Goal: Task Accomplishment & Management: Manage account settings

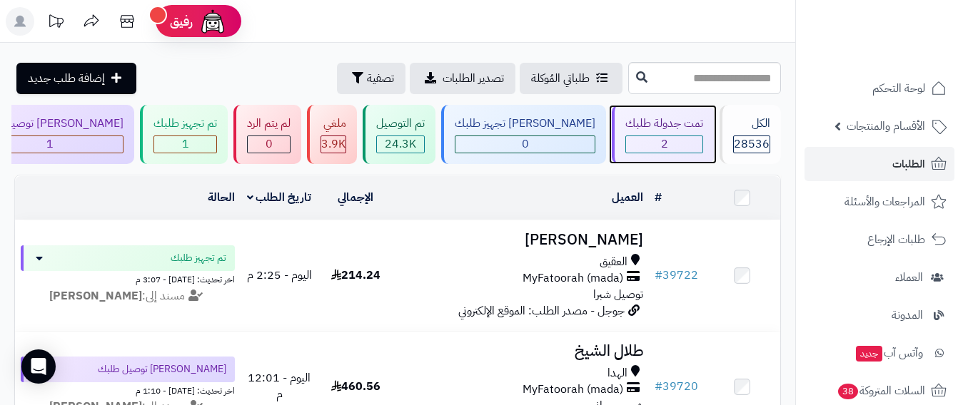
click at [676, 140] on div "2" at bounding box center [664, 144] width 76 height 16
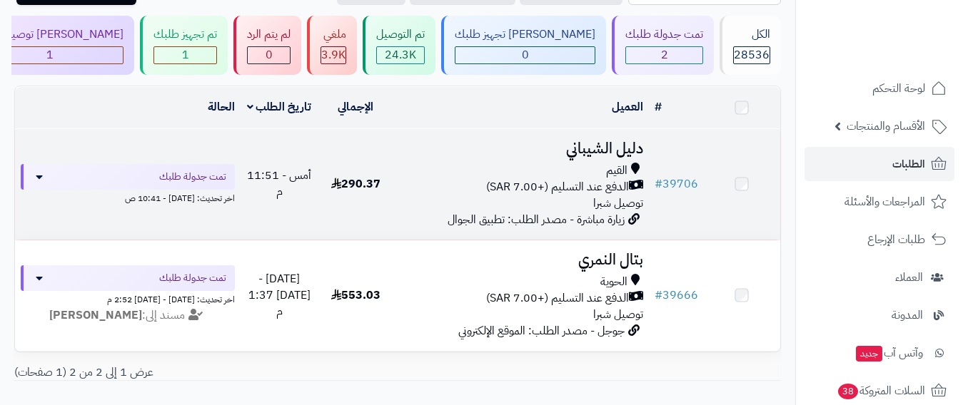
scroll to position [143, 0]
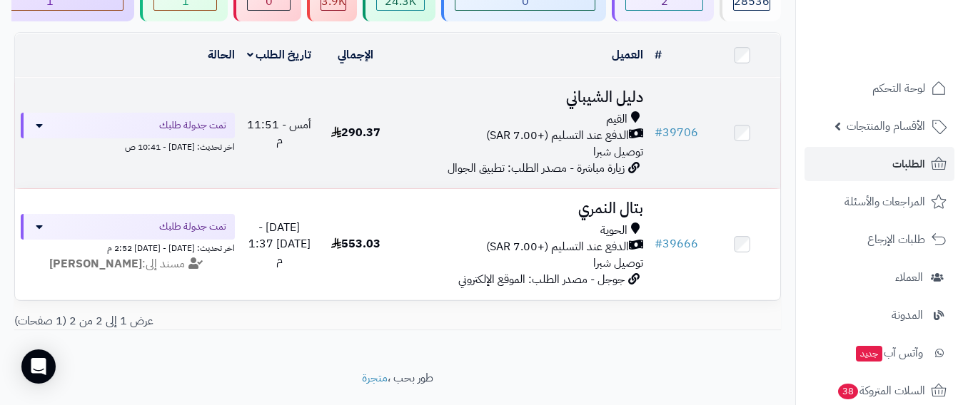
click at [421, 156] on div "القيم الدفع عند التسليم (+7.00 SAR) توصيل شبرا" at bounding box center [521, 135] width 243 height 49
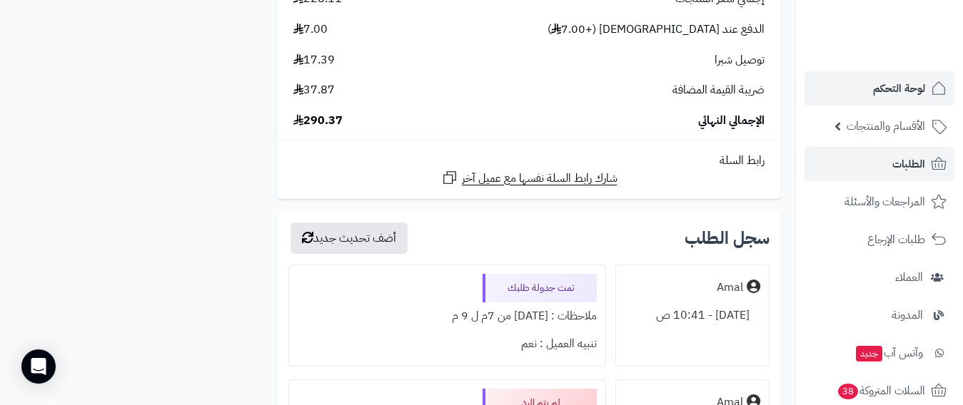
scroll to position [1999, 0]
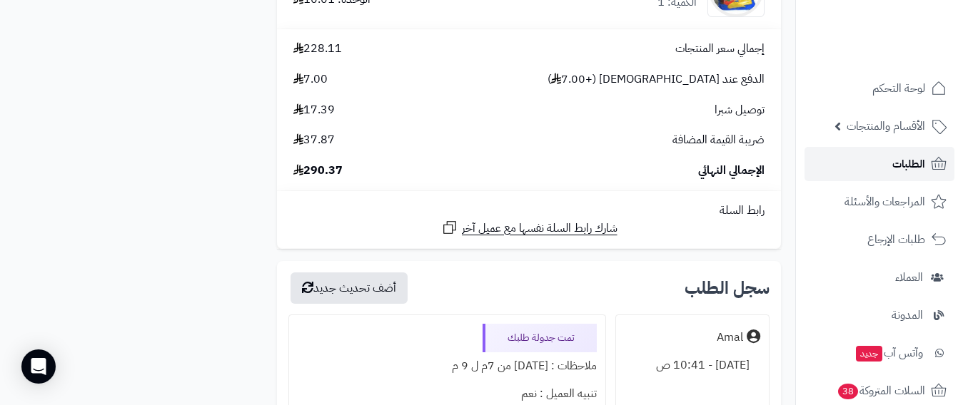
click at [917, 157] on span "الطلبات" at bounding box center [908, 164] width 33 height 20
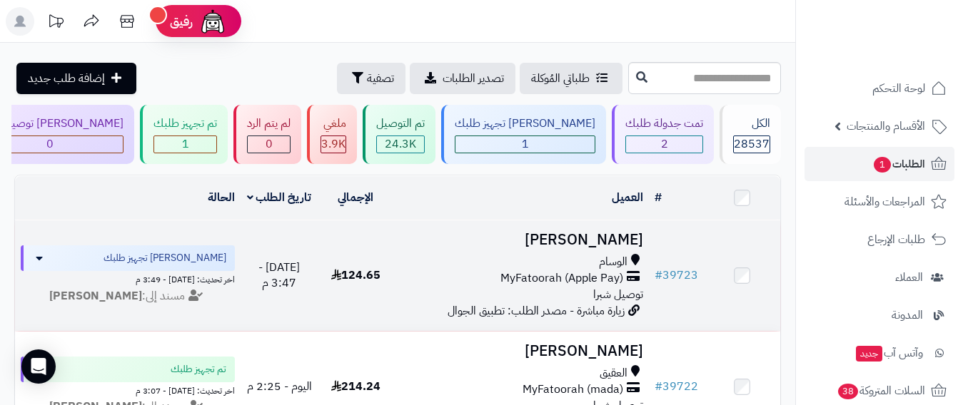
click at [450, 271] on div "الوسام" at bounding box center [521, 262] width 243 height 16
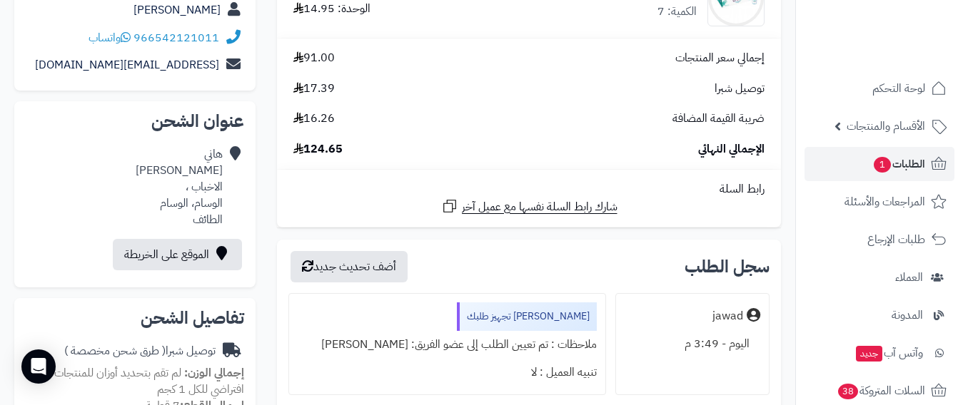
scroll to position [71, 0]
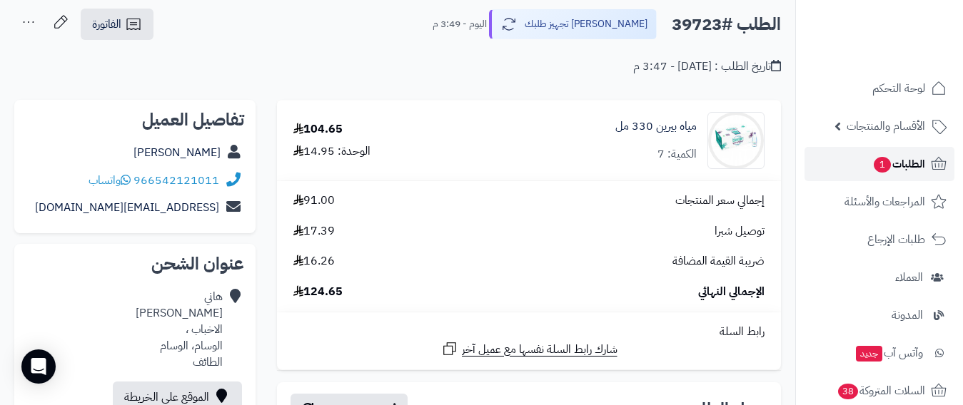
click at [912, 166] on span "الطلبات 1" at bounding box center [898, 164] width 53 height 20
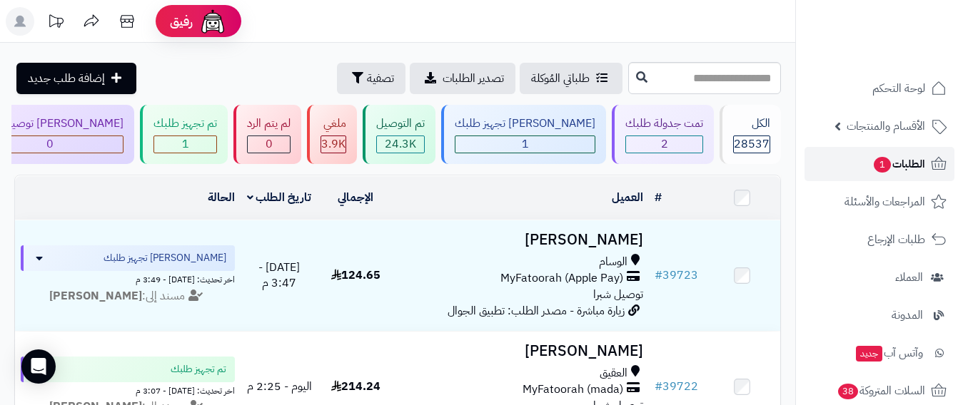
click at [909, 161] on span "الطلبات 1" at bounding box center [898, 164] width 53 height 20
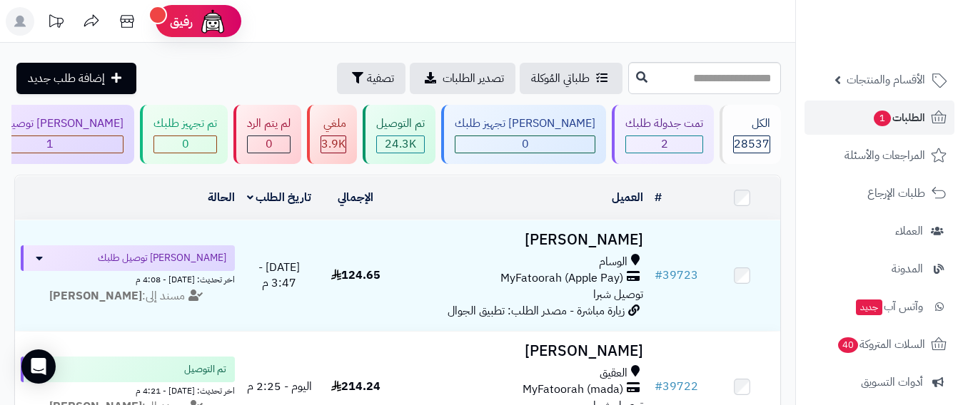
scroll to position [71, 0]
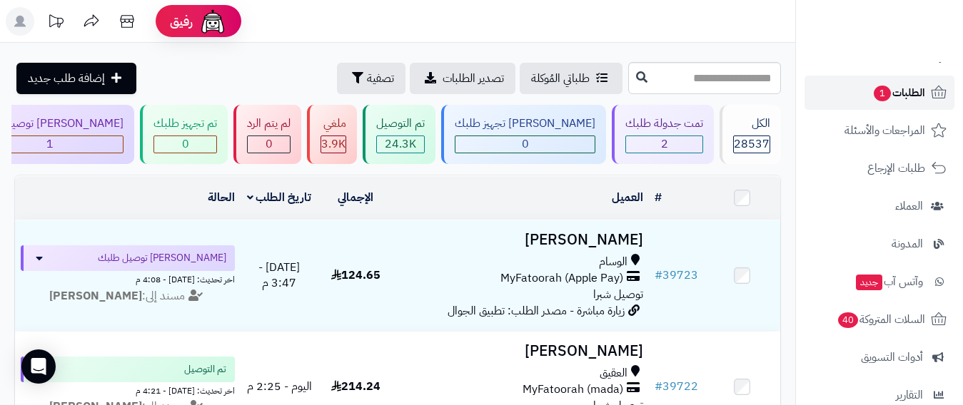
click at [910, 99] on span "الطلبات 1" at bounding box center [898, 93] width 53 height 20
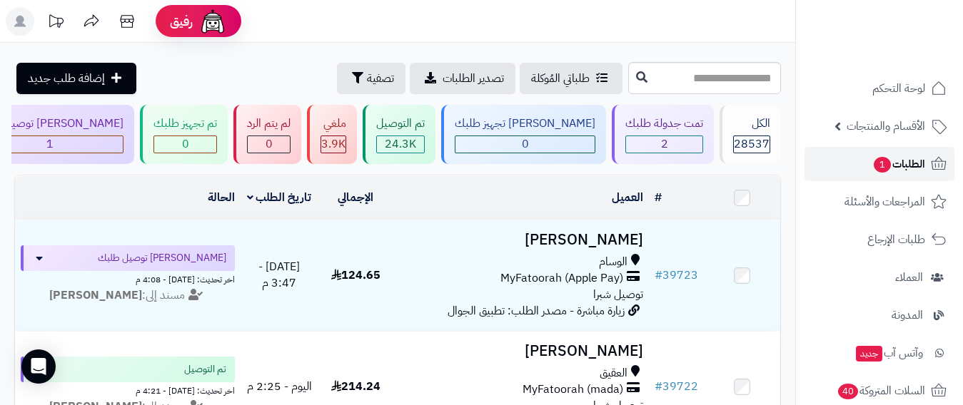
click at [882, 161] on span "1" at bounding box center [882, 165] width 17 height 16
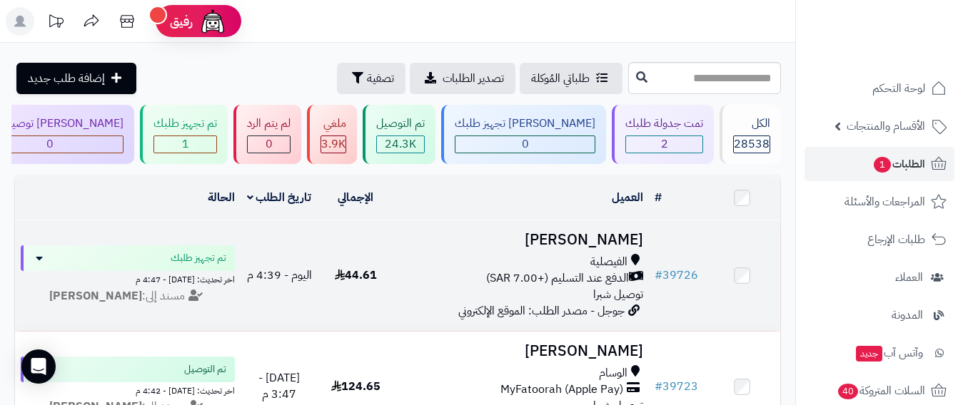
click at [465, 287] on div "الدفع عند التسليم (+7.00 SAR)" at bounding box center [521, 279] width 243 height 16
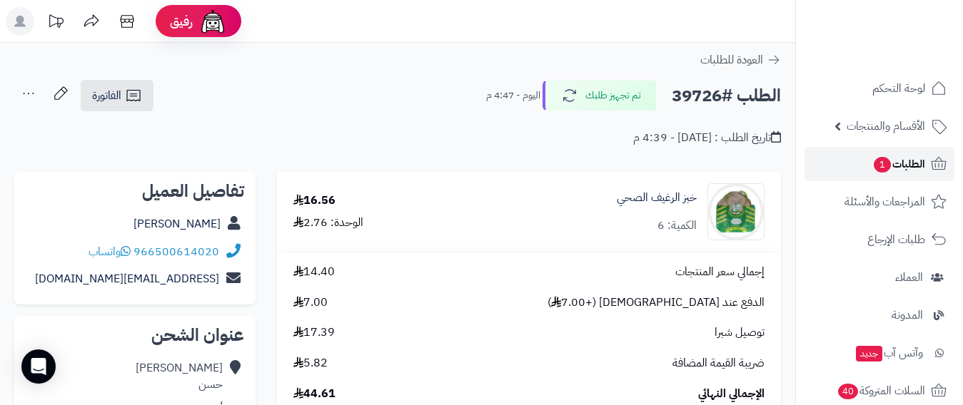
click at [899, 173] on span "الطلبات 1" at bounding box center [898, 164] width 53 height 20
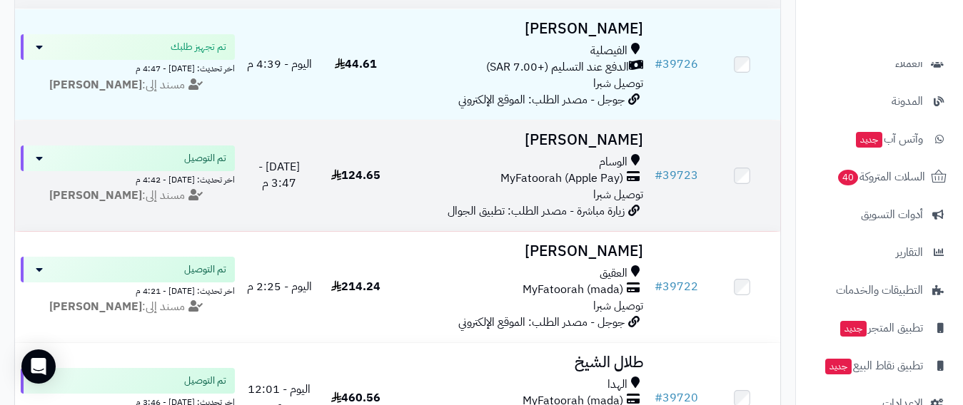
scroll to position [214, 0]
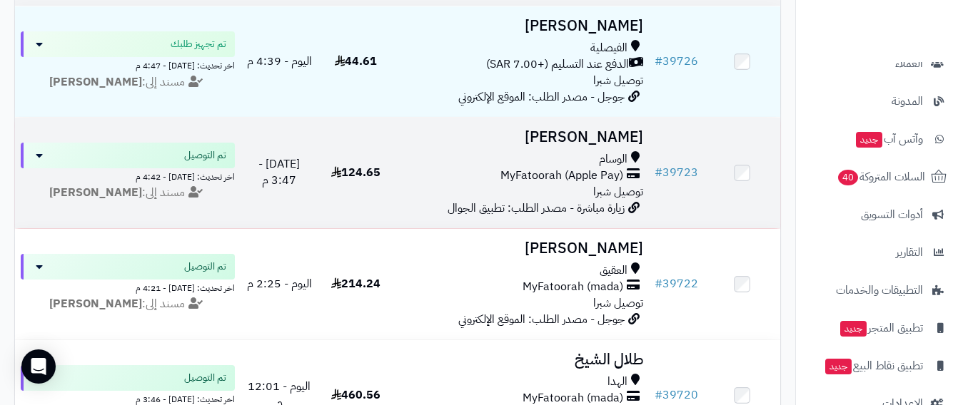
click at [430, 178] on div "MyFatoorah (Apple Pay)" at bounding box center [521, 176] width 243 height 16
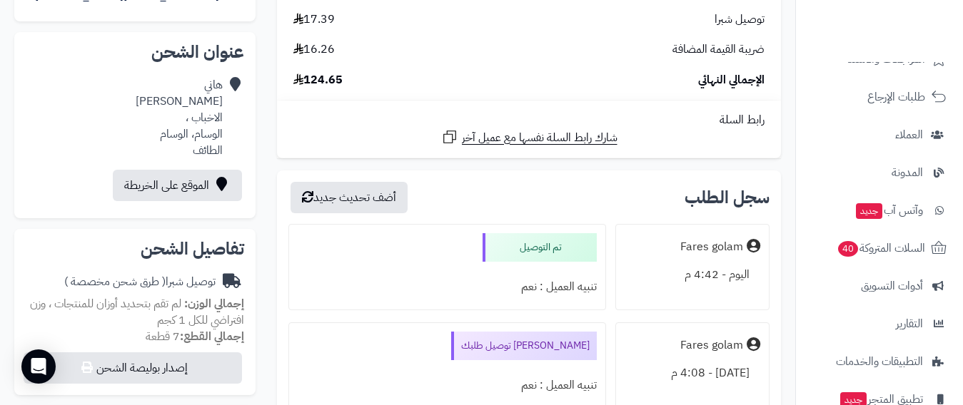
scroll to position [357, 0]
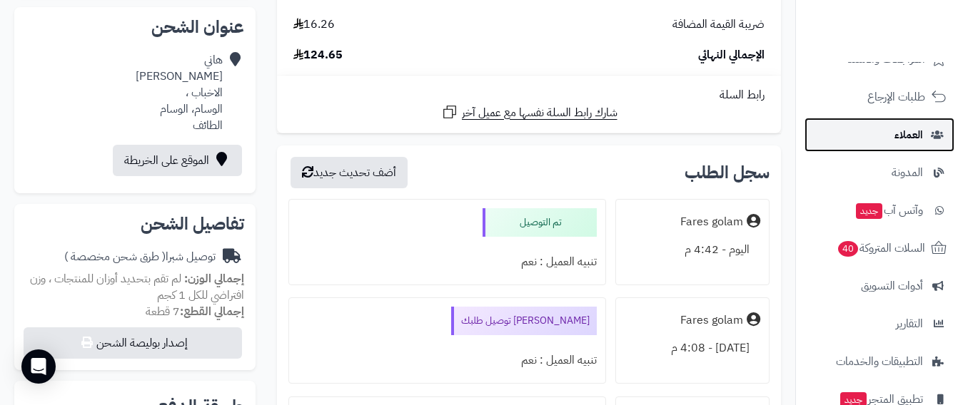
click at [908, 135] on span "العملاء" at bounding box center [909, 135] width 29 height 20
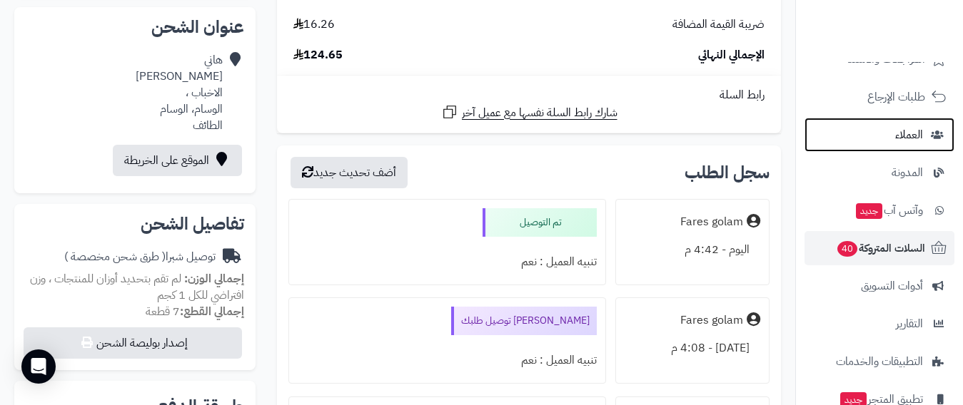
scroll to position [248, 0]
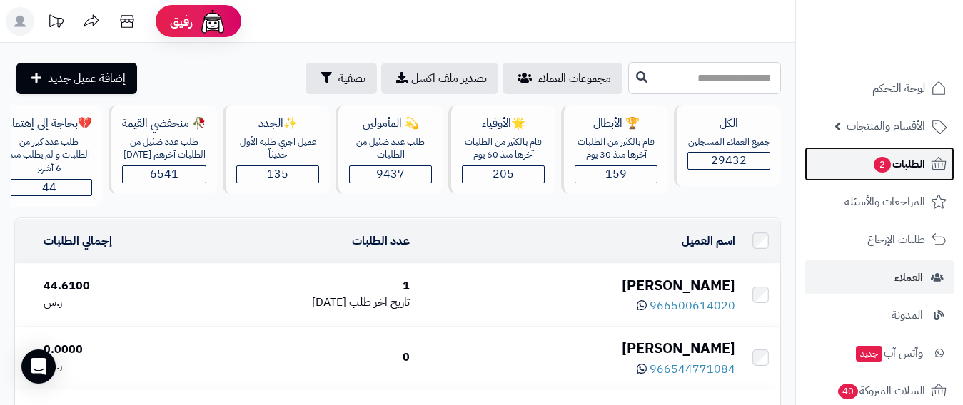
click at [907, 165] on span "الطلبات 2" at bounding box center [898, 164] width 53 height 20
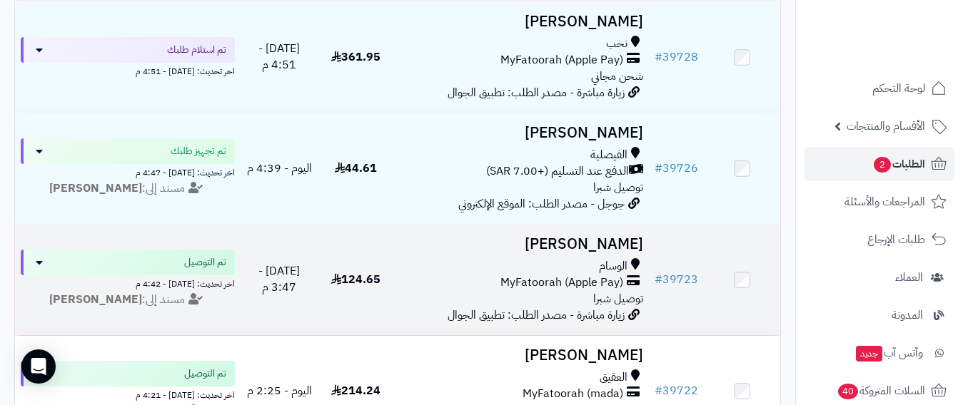
scroll to position [143, 0]
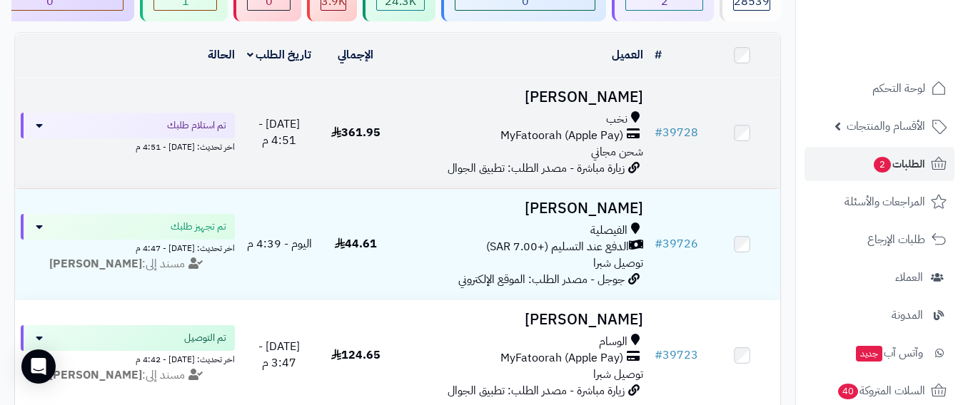
click at [463, 140] on div "MyFatoorah (Apple Pay)" at bounding box center [521, 136] width 243 height 16
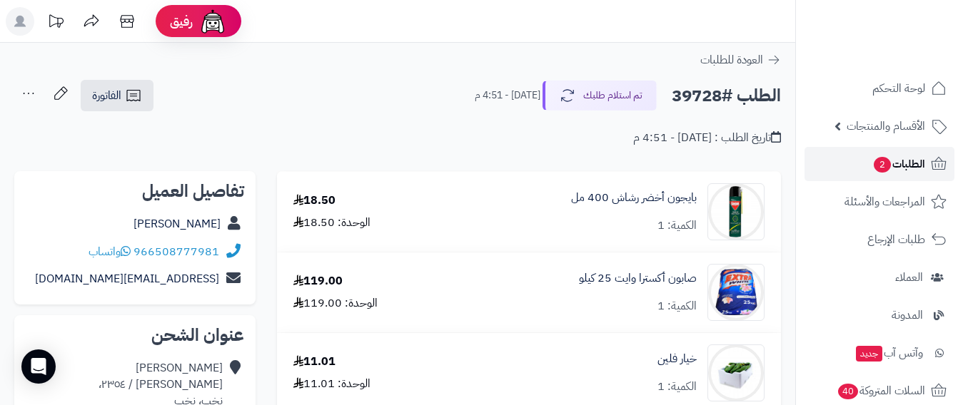
click at [857, 156] on link "الطلبات 2" at bounding box center [880, 164] width 150 height 34
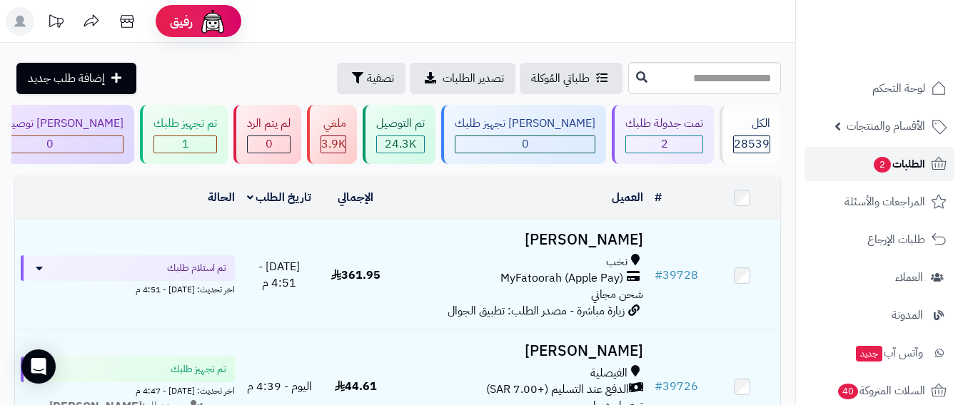
click at [914, 161] on span "الطلبات 2" at bounding box center [898, 164] width 53 height 20
click at [920, 171] on span "الطلبات 2" at bounding box center [898, 164] width 53 height 20
click at [897, 165] on span "الطلبات 2" at bounding box center [898, 164] width 53 height 20
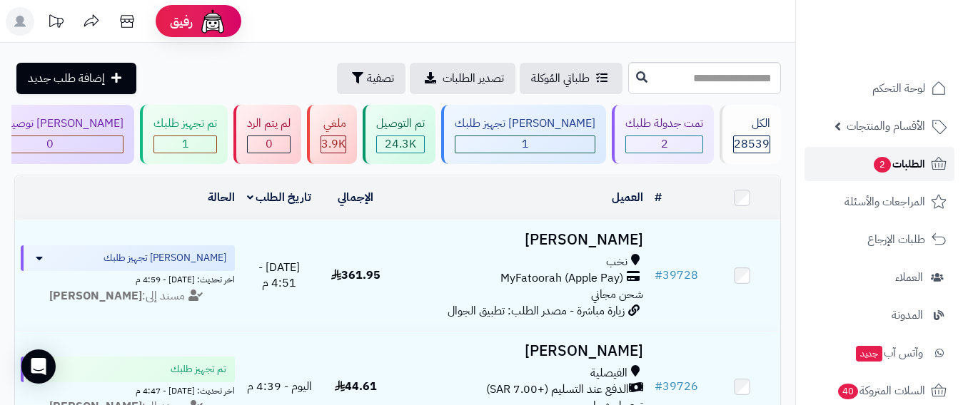
click at [874, 167] on span "2" at bounding box center [882, 165] width 17 height 16
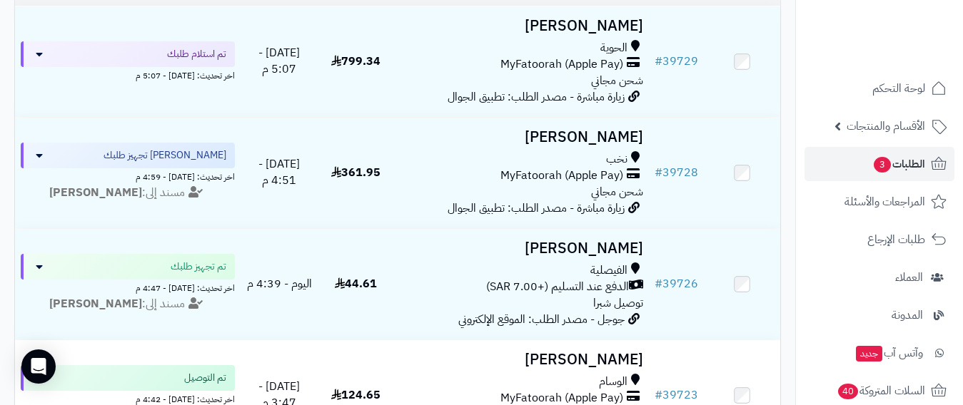
scroll to position [143, 0]
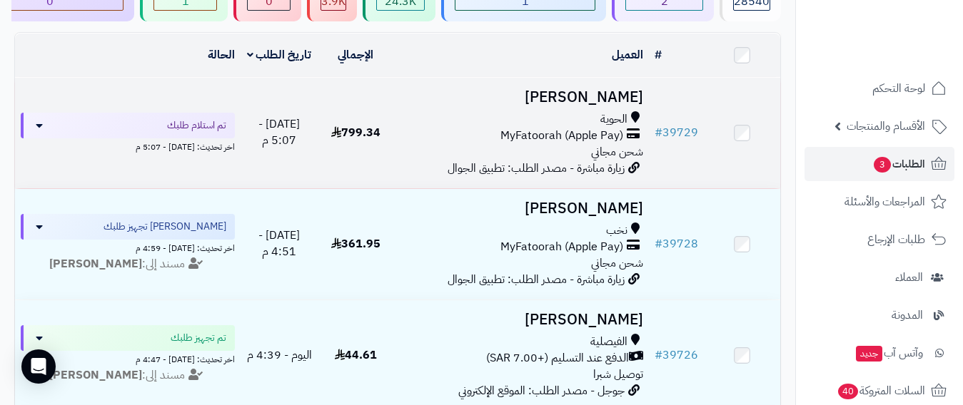
click at [433, 128] on div "الحوية" at bounding box center [521, 119] width 243 height 16
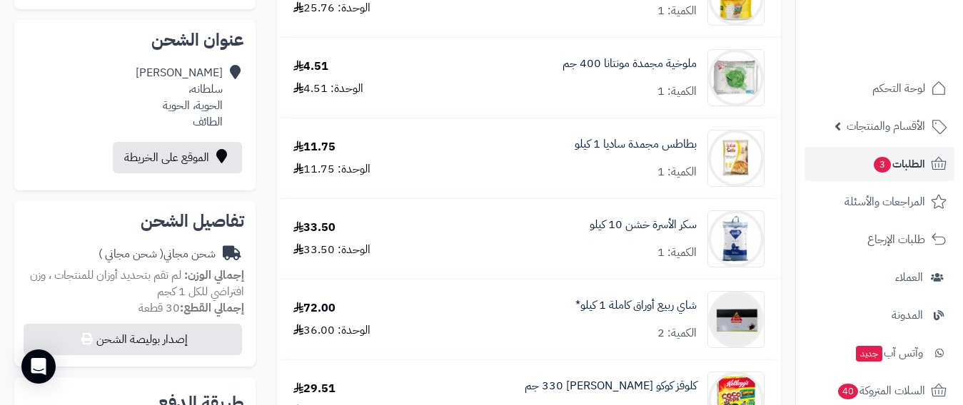
scroll to position [428, 0]
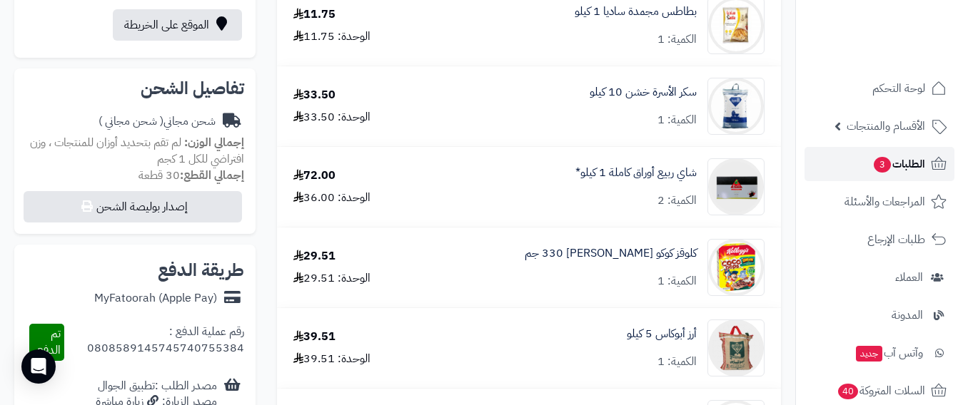
click at [910, 163] on span "الطلبات 3" at bounding box center [898, 164] width 53 height 20
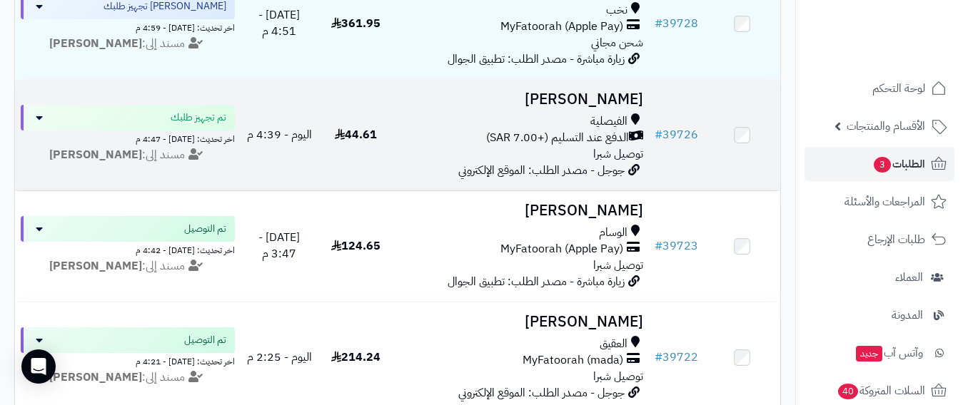
scroll to position [357, 0]
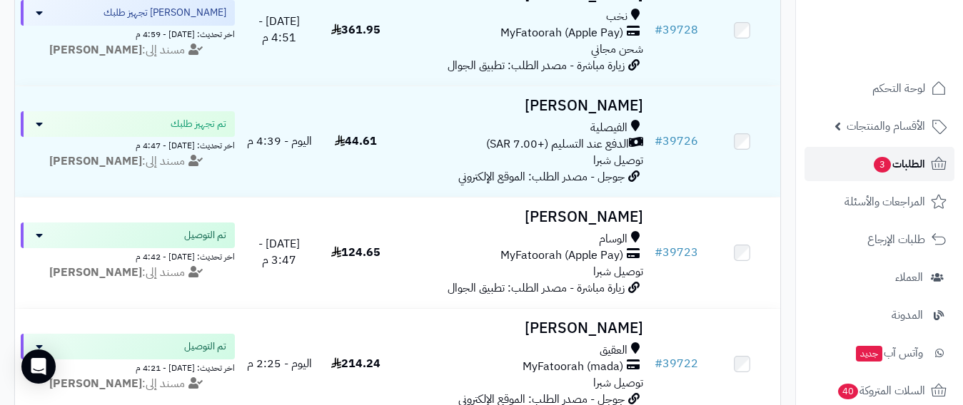
click at [895, 174] on link "الطلبات 3" at bounding box center [880, 164] width 150 height 34
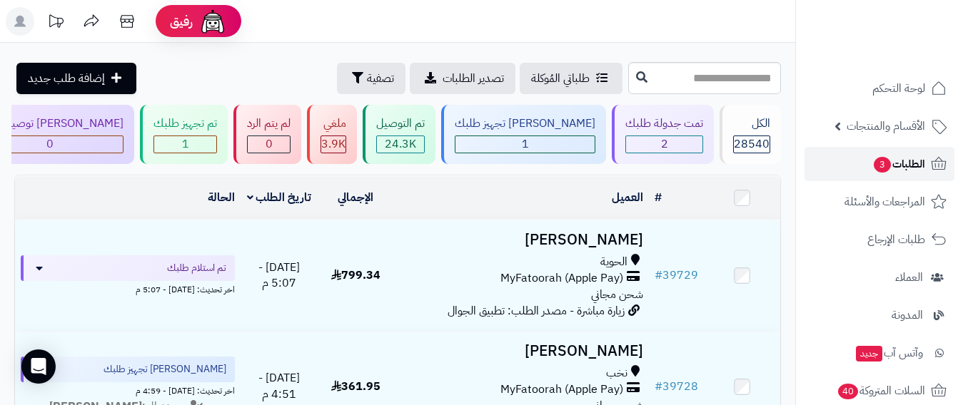
click at [895, 173] on span "الطلبات 3" at bounding box center [898, 164] width 53 height 20
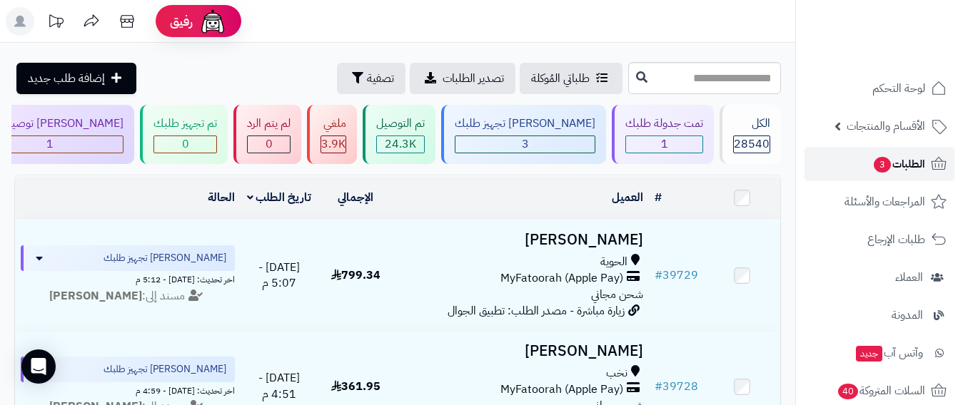
click at [886, 172] on span "الطلبات 3" at bounding box center [898, 164] width 53 height 20
click at [134, 139] on div "[PERSON_NAME] توصيل طلبك 1" at bounding box center [48, 134] width 172 height 59
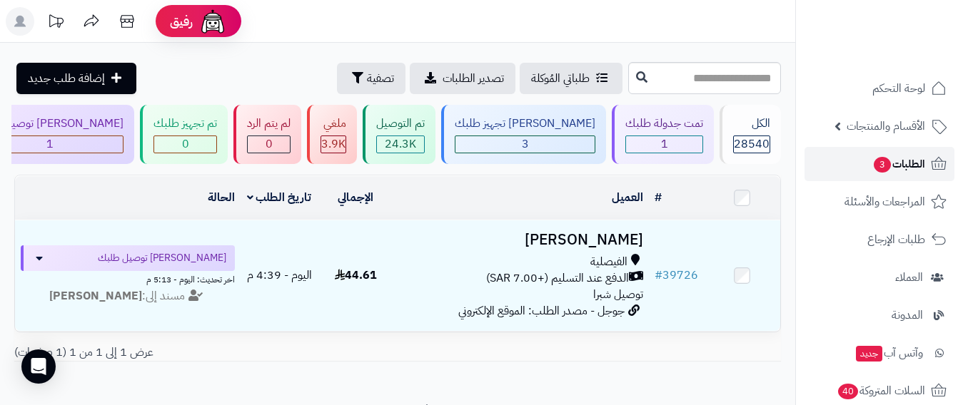
click at [893, 159] on span "الطلبات 3" at bounding box center [898, 164] width 53 height 20
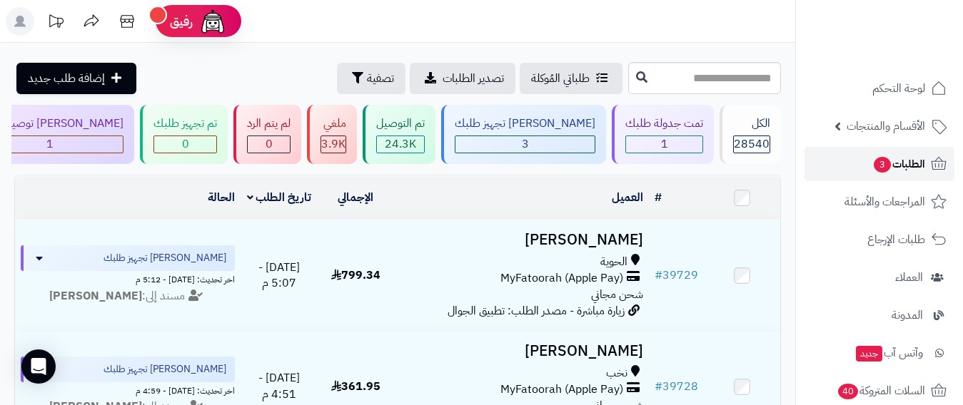
click at [888, 158] on span "الطلبات 3" at bounding box center [898, 164] width 53 height 20
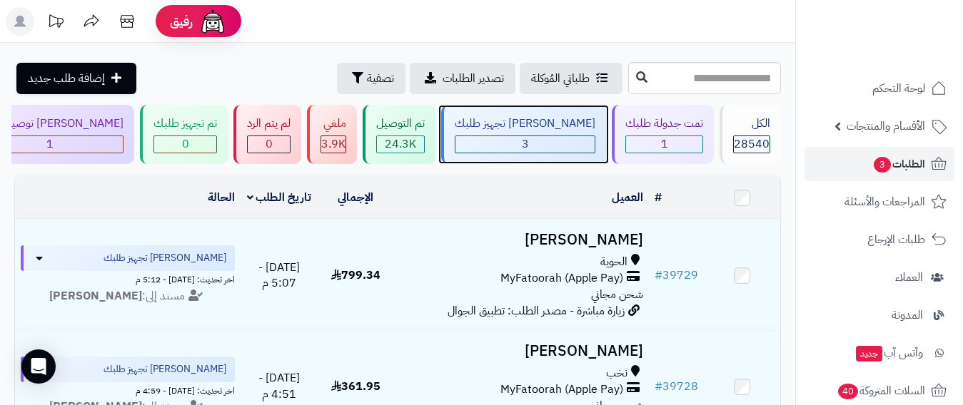
click at [533, 143] on div "3" at bounding box center [524, 144] width 139 height 16
